Goal: Information Seeking & Learning: Learn about a topic

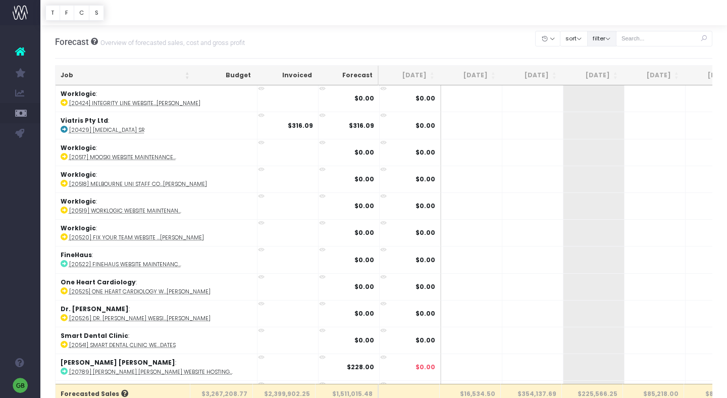
click at [616, 38] on button "filter" at bounding box center [601, 39] width 29 height 16
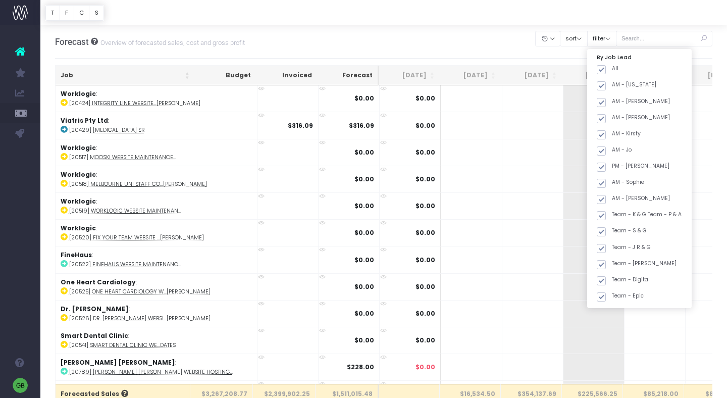
click at [627, 22] on div at bounding box center [383, 12] width 687 height 25
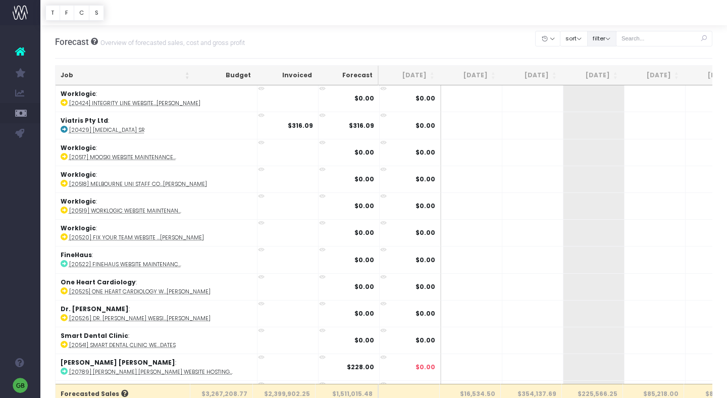
click at [616, 36] on button "filter" at bounding box center [601, 39] width 29 height 16
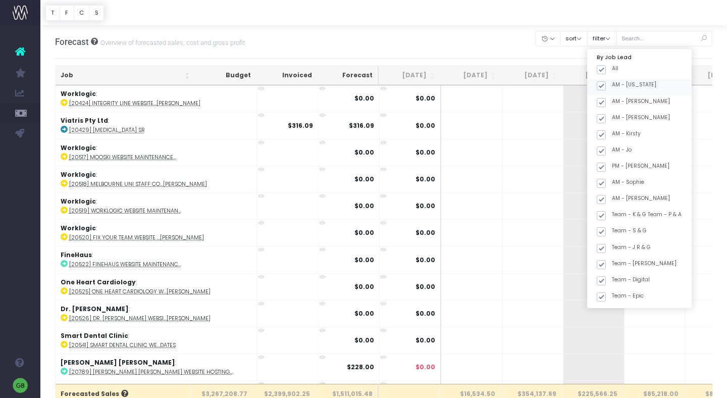
drag, startPoint x: 617, startPoint y: 68, endPoint x: 623, endPoint y: 93, distance: 25.8
click at [606, 68] on span at bounding box center [601, 69] width 9 height 9
click at [617, 68] on input "All" at bounding box center [615, 68] width 7 height 7
checkbox input "false"
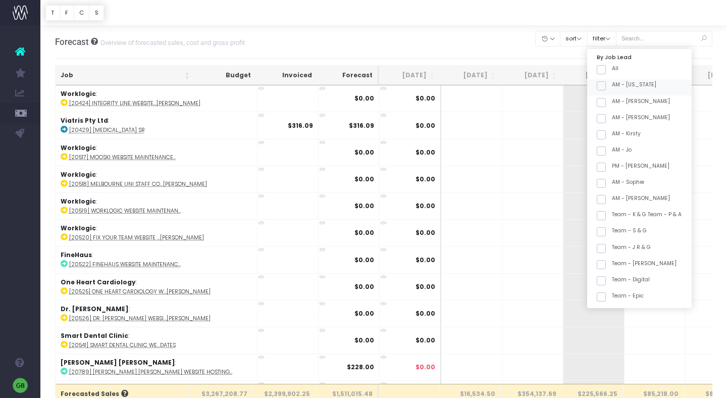
checkbox input "false"
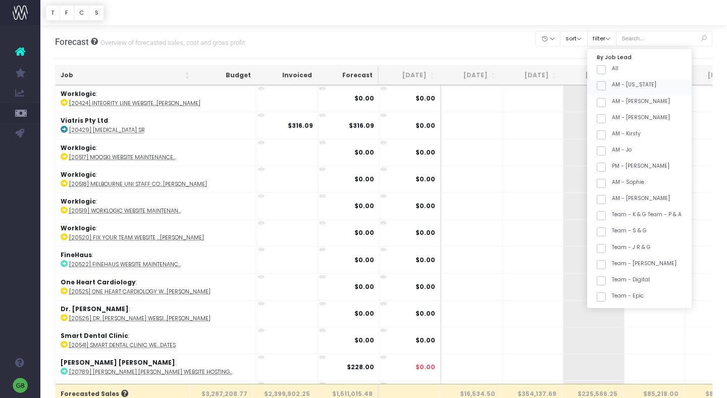
checkbox input "false"
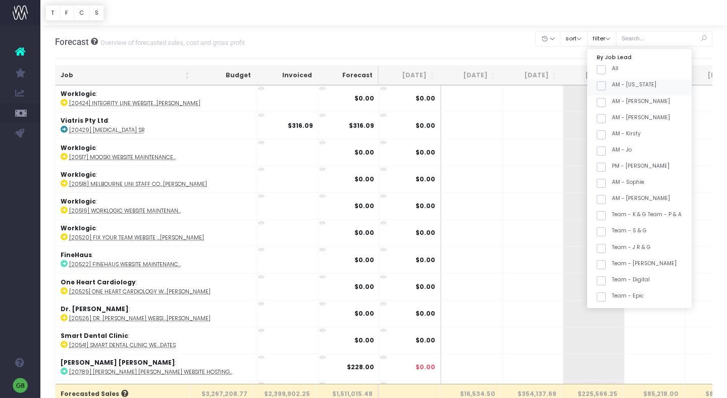
checkbox input "false"
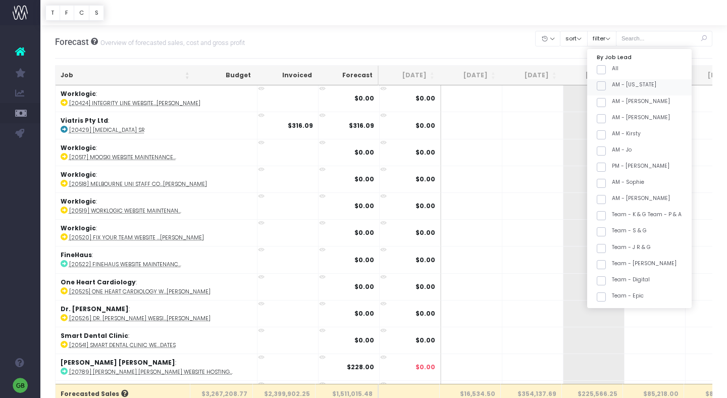
checkbox input "false"
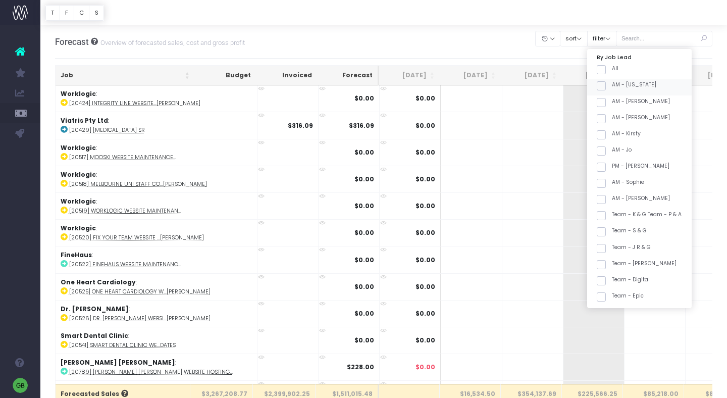
checkbox input "false"
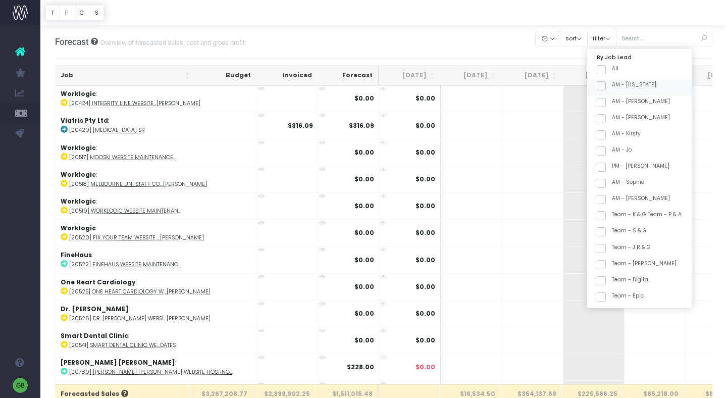
checkbox input "false"
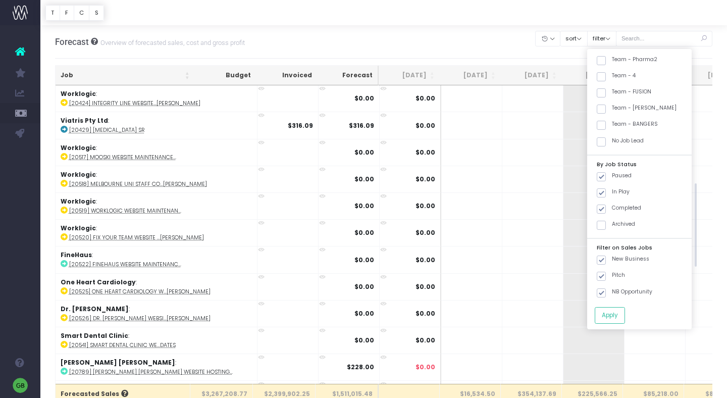
scroll to position [336, 0]
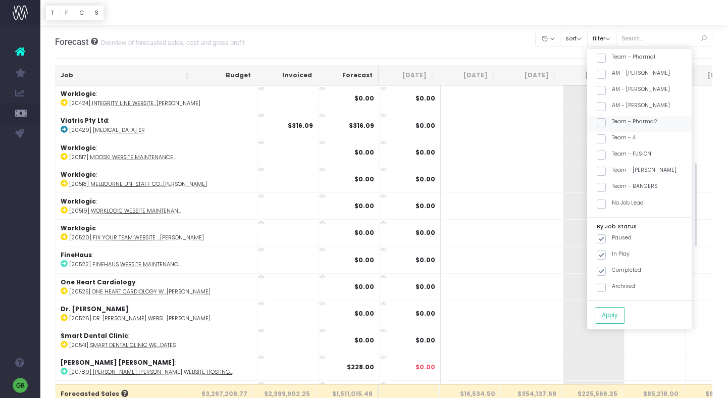
click at [606, 123] on span at bounding box center [601, 122] width 9 height 9
click at [615, 123] on input "Team - Pharma2" at bounding box center [615, 121] width 7 height 7
checkbox input "true"
click at [606, 189] on span at bounding box center [601, 187] width 9 height 9
click at [617, 189] on input "Team - BANGERS" at bounding box center [615, 185] width 7 height 7
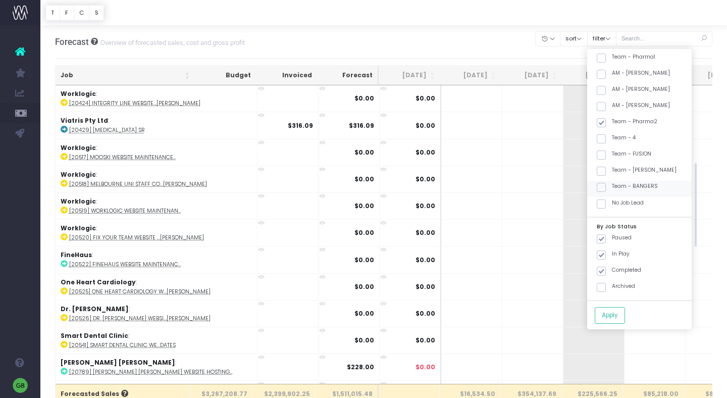
checkbox input "true"
click at [618, 313] on button "Apply" at bounding box center [610, 315] width 30 height 17
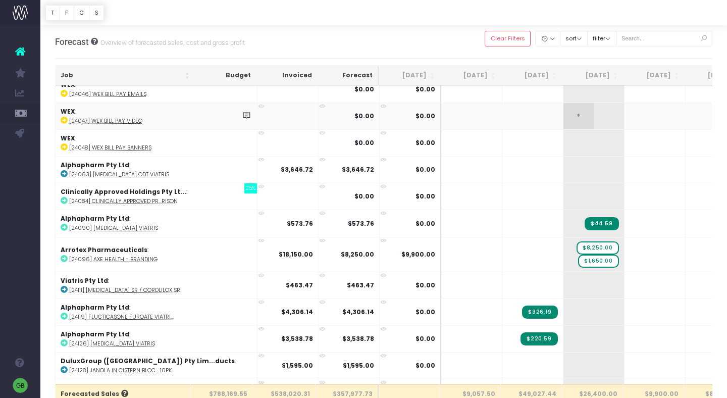
scroll to position [1220, 0]
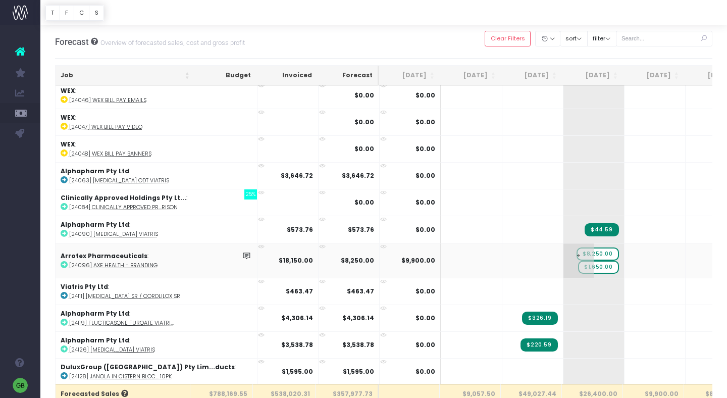
click at [577, 254] on span "$8,250.00" at bounding box center [598, 253] width 42 height 13
drag, startPoint x: 541, startPoint y: 254, endPoint x: 586, endPoint y: 251, distance: 45.5
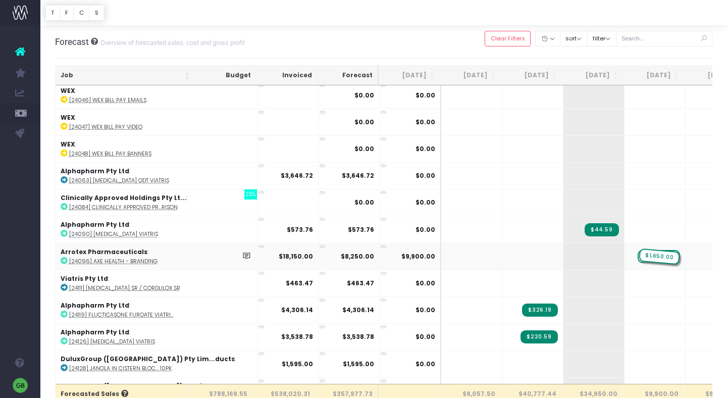
drag, startPoint x: 537, startPoint y: 250, endPoint x: 611, endPoint y: 249, distance: 74.2
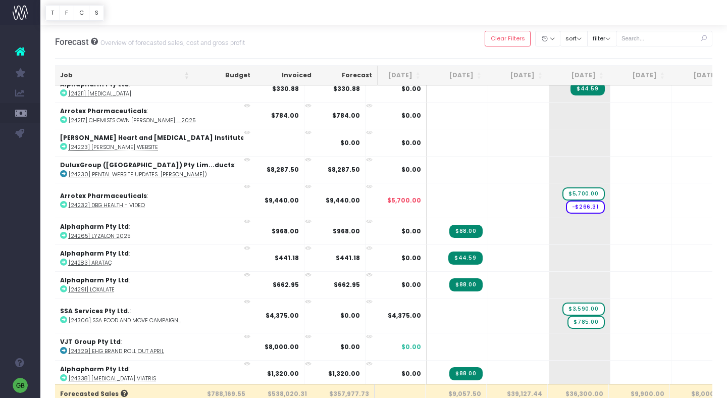
scroll to position [0, 0]
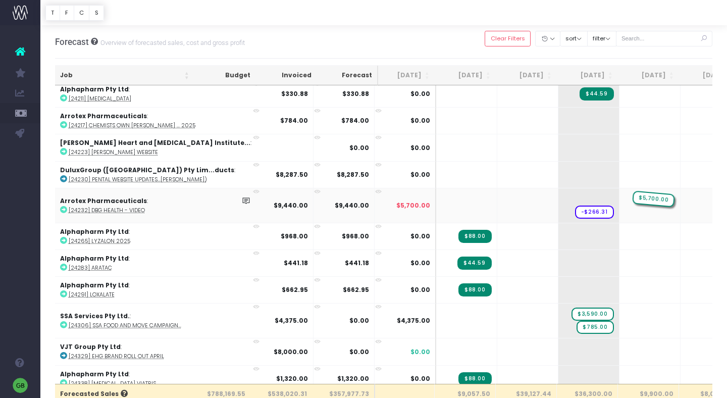
drag, startPoint x: 538, startPoint y: 189, endPoint x: 588, endPoint y: 186, distance: 50.1
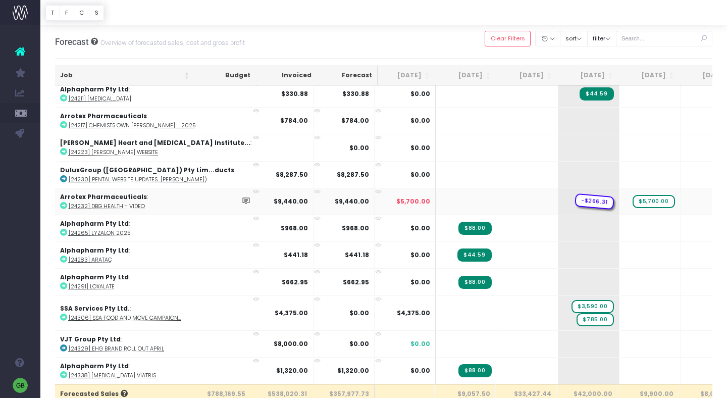
drag, startPoint x: 541, startPoint y: 198, endPoint x: 586, endPoint y: 193, distance: 45.2
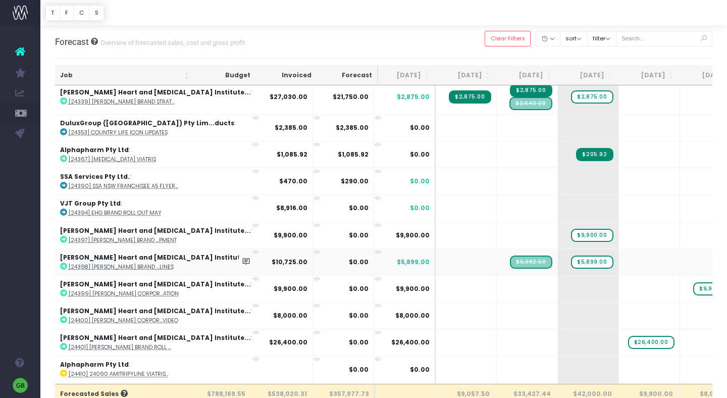
click at [138, 263] on abbr "[24398] [PERSON_NAME] Brand ...lines" at bounding box center [121, 267] width 105 height 8
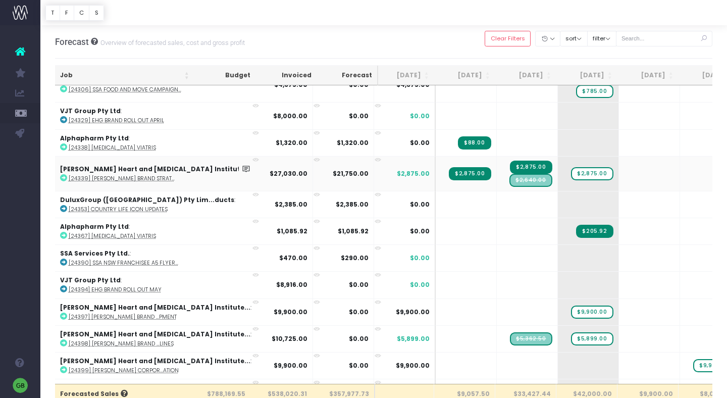
click at [157, 175] on abbr "[24339] [PERSON_NAME] Brand Strat..." at bounding box center [122, 179] width 106 height 8
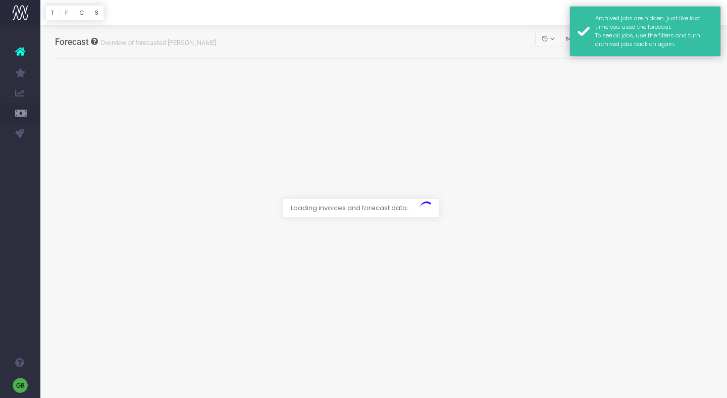
click at [586, 15] on div "Archived jobs are hidden, just like last time you used the forecast. To see all…" at bounding box center [645, 31] width 151 height 50
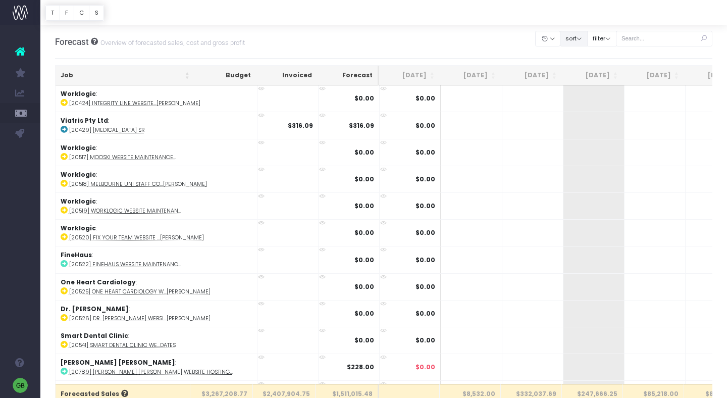
click at [588, 39] on button "sort" at bounding box center [574, 39] width 28 height 16
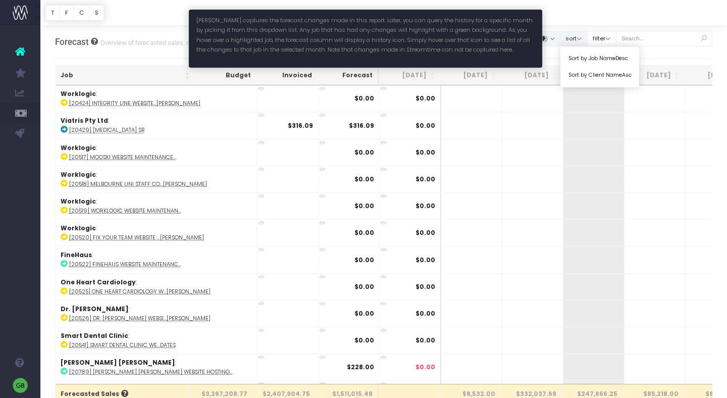
click at [560, 38] on button "button" at bounding box center [547, 39] width 25 height 16
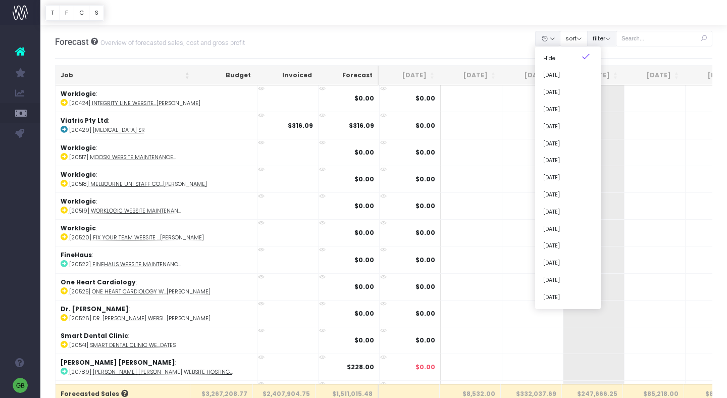
click at [615, 40] on button "filter" at bounding box center [601, 39] width 29 height 16
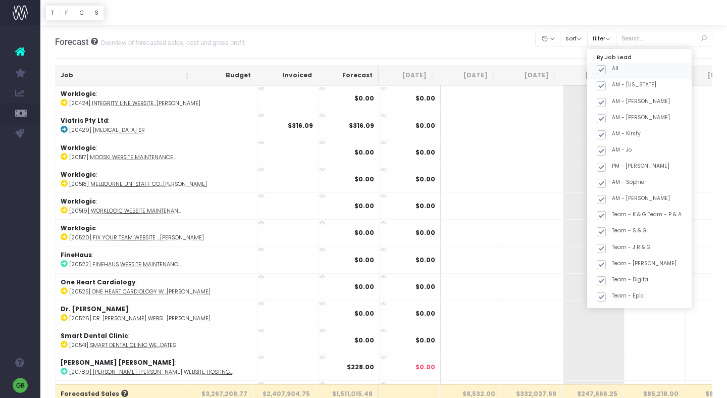
click at [606, 71] on span at bounding box center [601, 69] width 9 height 9
click at [616, 71] on input "All" at bounding box center [615, 68] width 7 height 7
checkbox input "false"
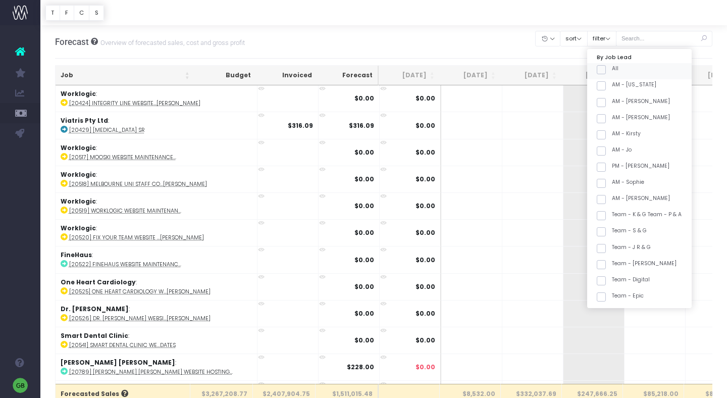
checkbox input "false"
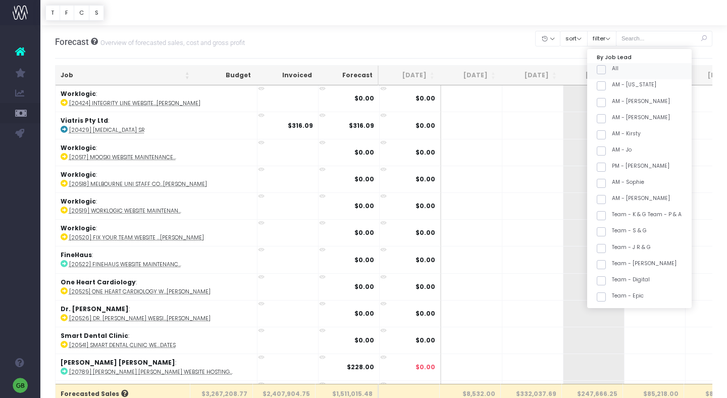
checkbox input "false"
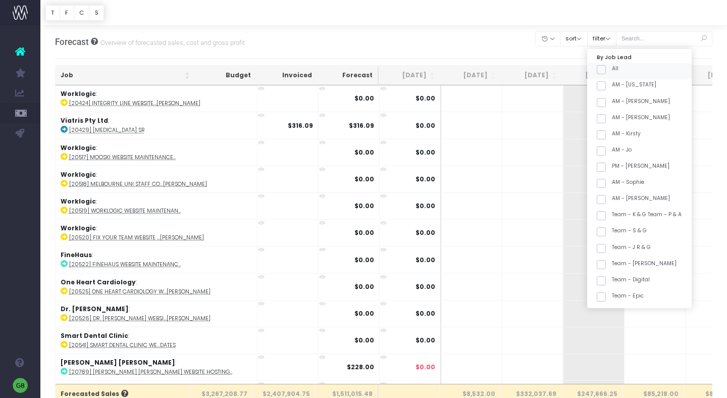
checkbox input "false"
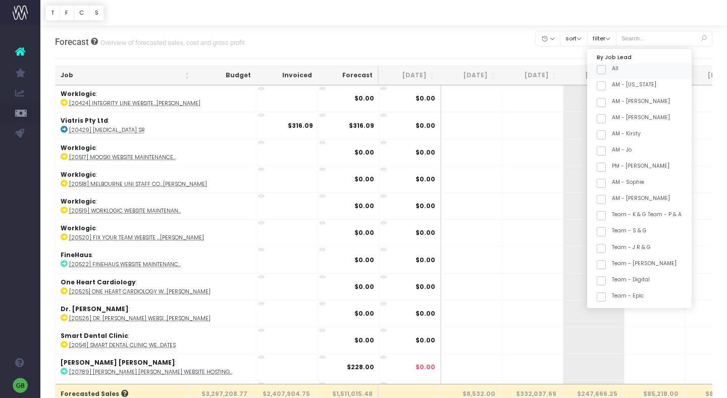
checkbox input "false"
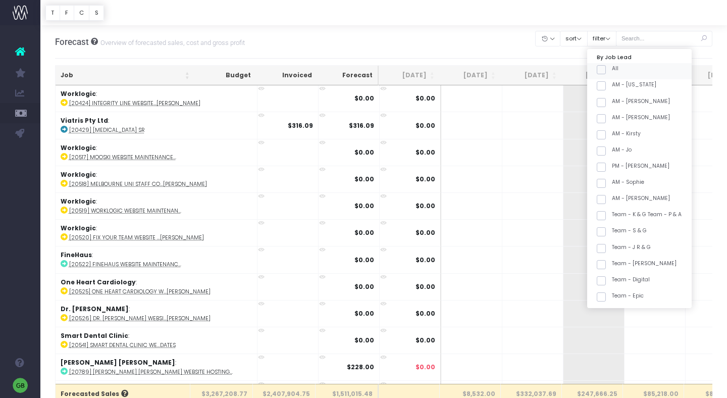
checkbox input "false"
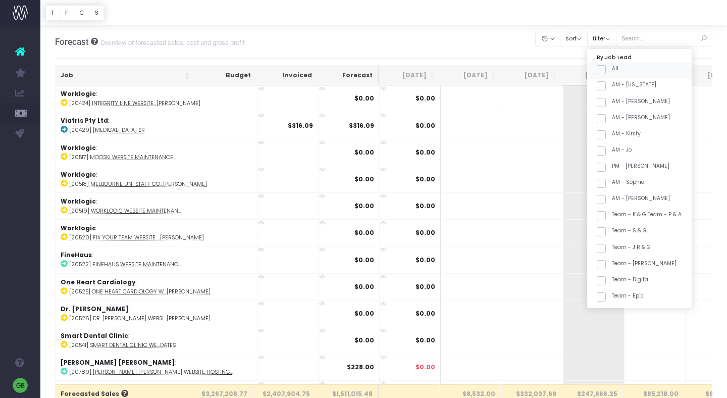
checkbox input "false"
click at [606, 69] on span at bounding box center [601, 69] width 9 height 9
click at [613, 69] on input "All" at bounding box center [615, 68] width 7 height 7
checkbox input "true"
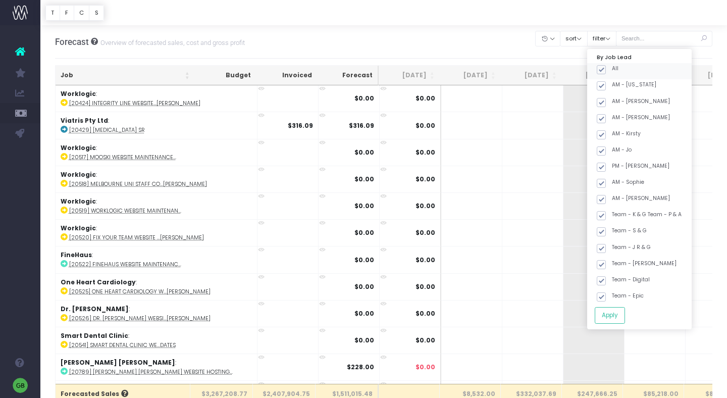
checkbox input "true"
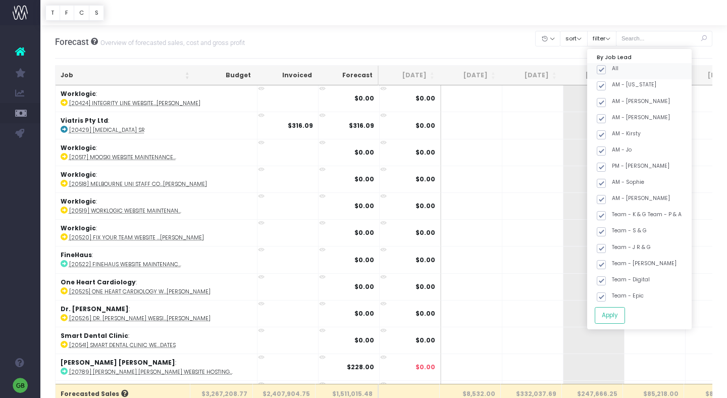
checkbox input "true"
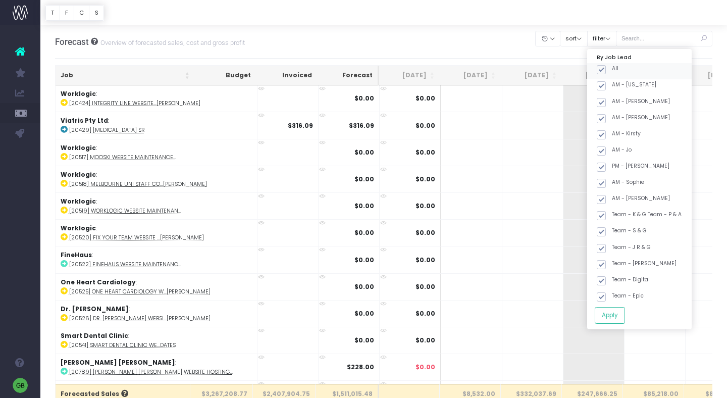
checkbox input "true"
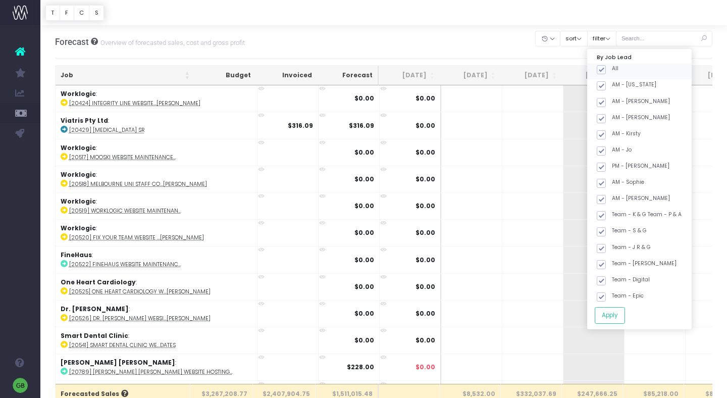
checkbox input "true"
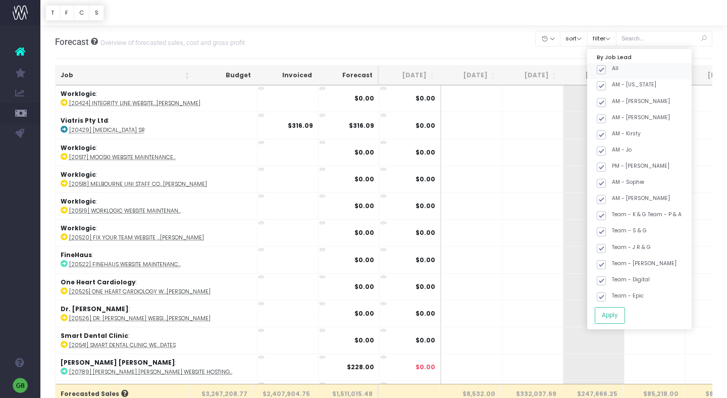
checkbox input "true"
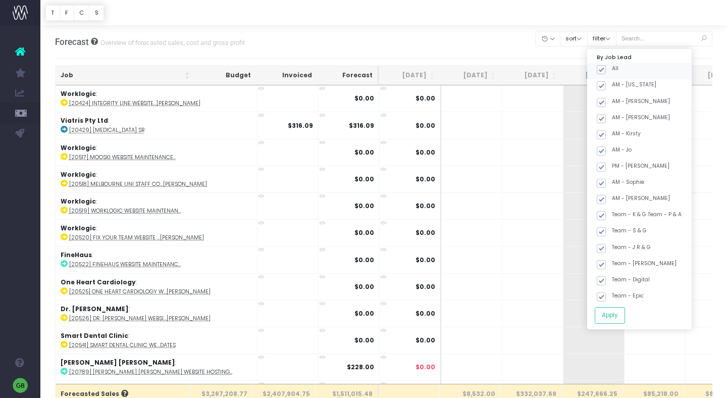
checkbox input "true"
click at [606, 71] on span at bounding box center [601, 69] width 9 height 9
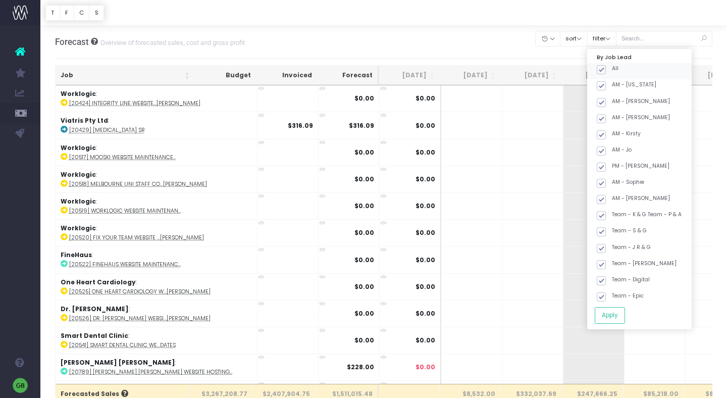
click at [615, 71] on input "All" at bounding box center [615, 68] width 7 height 7
checkbox input "false"
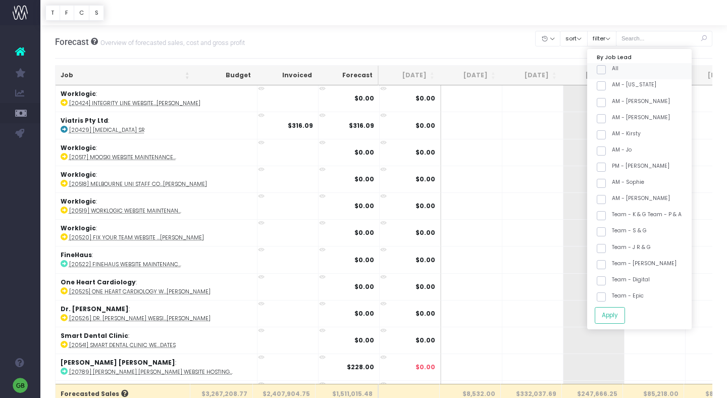
checkbox input "false"
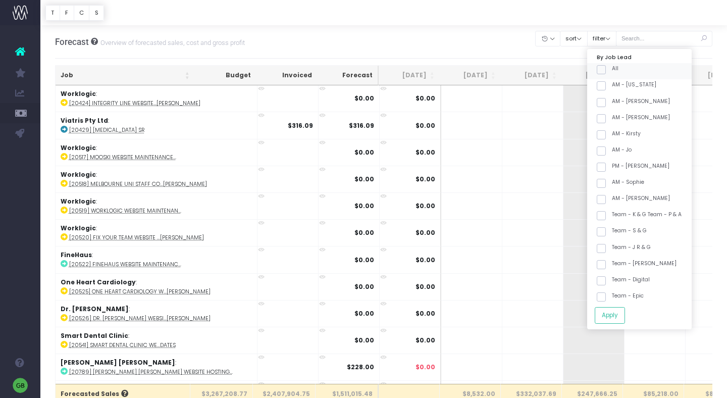
checkbox input "false"
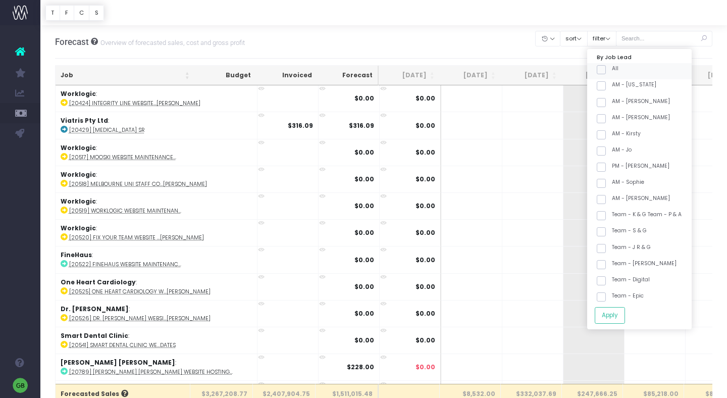
checkbox input "false"
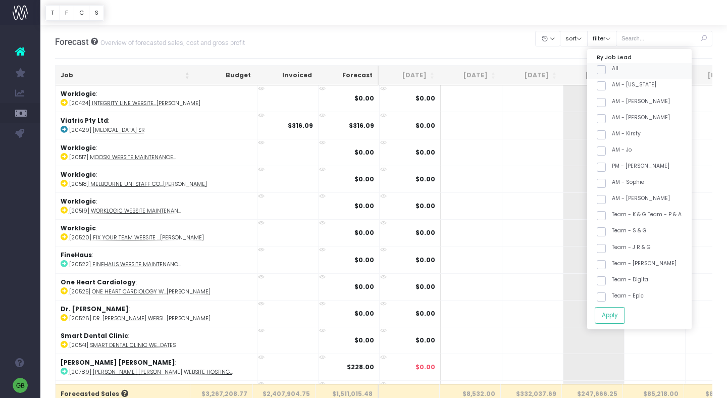
checkbox input "false"
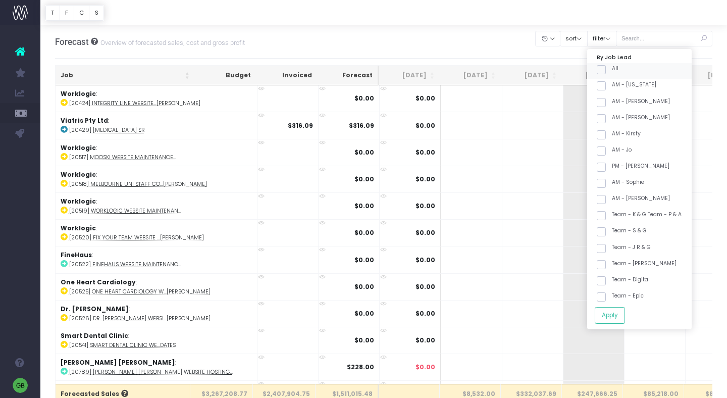
checkbox input "false"
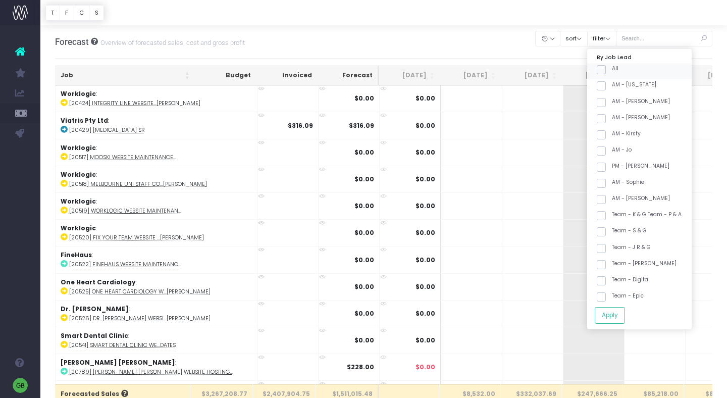
checkbox input "false"
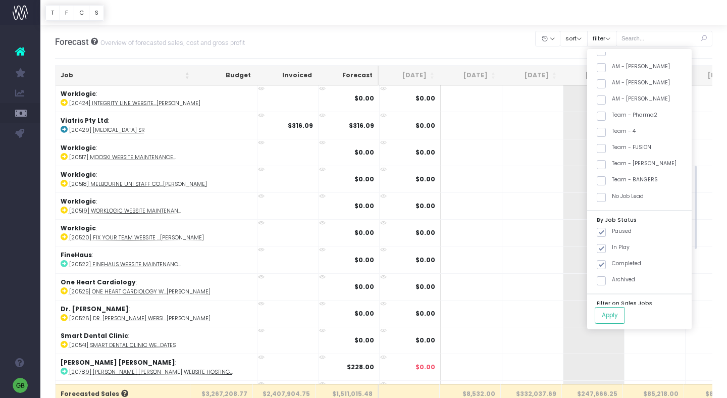
scroll to position [341, 0]
click at [606, 120] on span at bounding box center [601, 117] width 9 height 9
click at [616, 119] on input "Team - Pharma2" at bounding box center [615, 116] width 7 height 7
checkbox input "true"
click at [620, 180] on label "Team - BANGERS" at bounding box center [627, 181] width 61 height 8
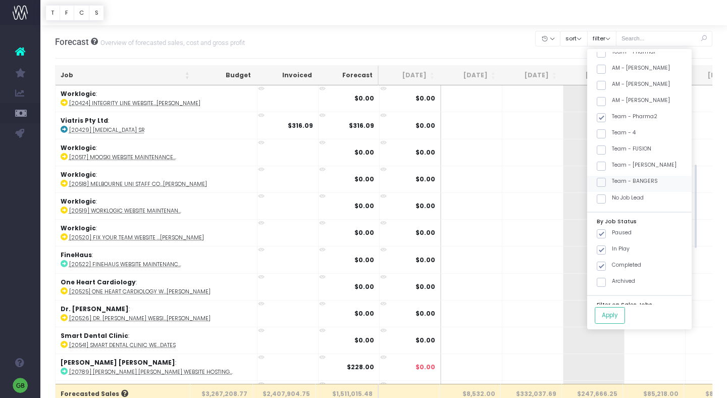
click at [619, 180] on input "Team - BANGERS" at bounding box center [615, 180] width 7 height 7
checkbox input "true"
click at [625, 316] on button "Apply" at bounding box center [610, 315] width 30 height 17
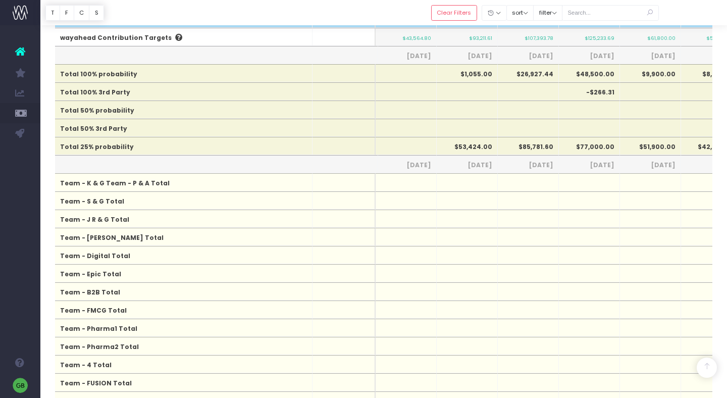
scroll to position [1409, 3]
